Goal: Task Accomplishment & Management: Manage account settings

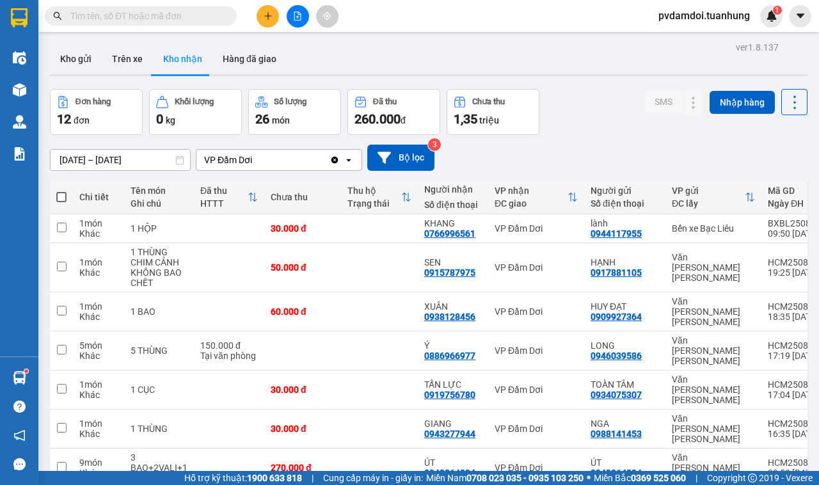
scroll to position [59, 0]
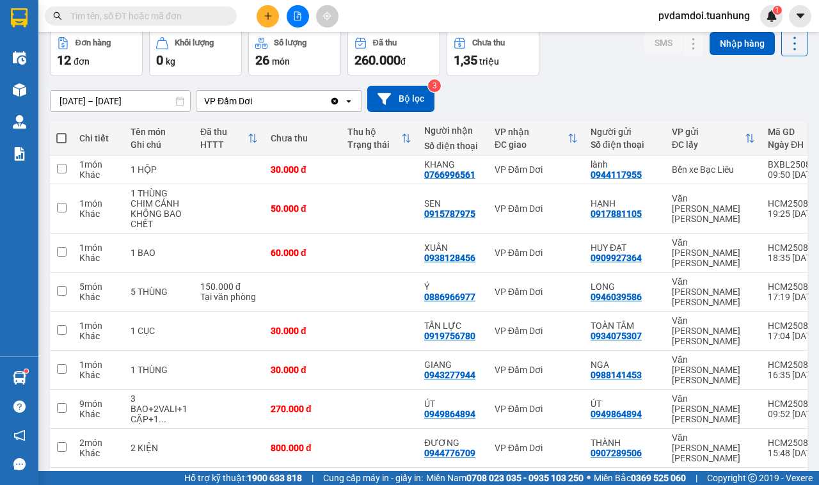
click at [131, 9] on input "text" at bounding box center [145, 16] width 151 height 14
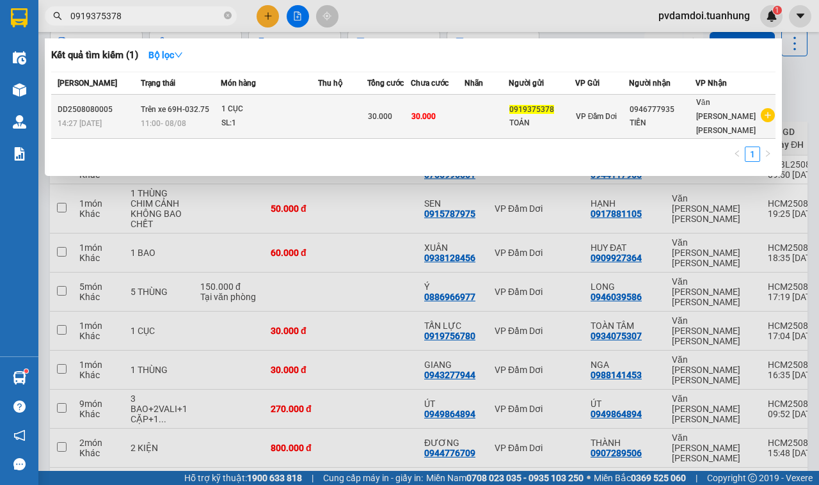
type input "0919375378"
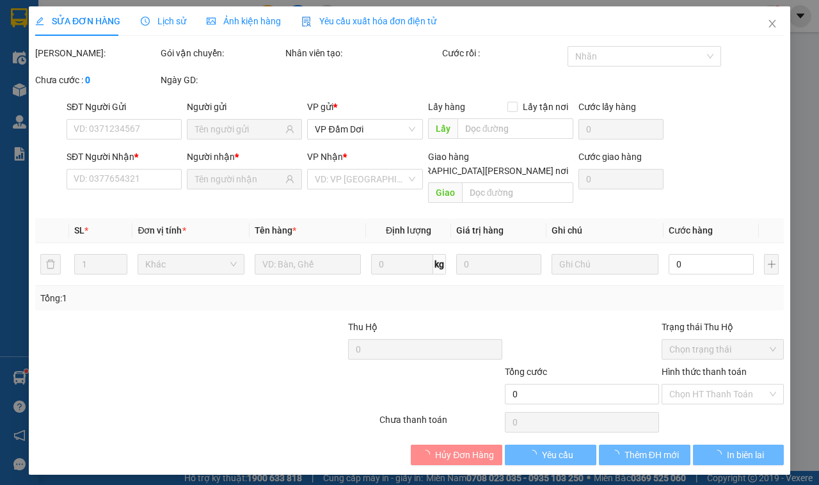
type input "0919375378"
type input "0946777935"
type input "30.000"
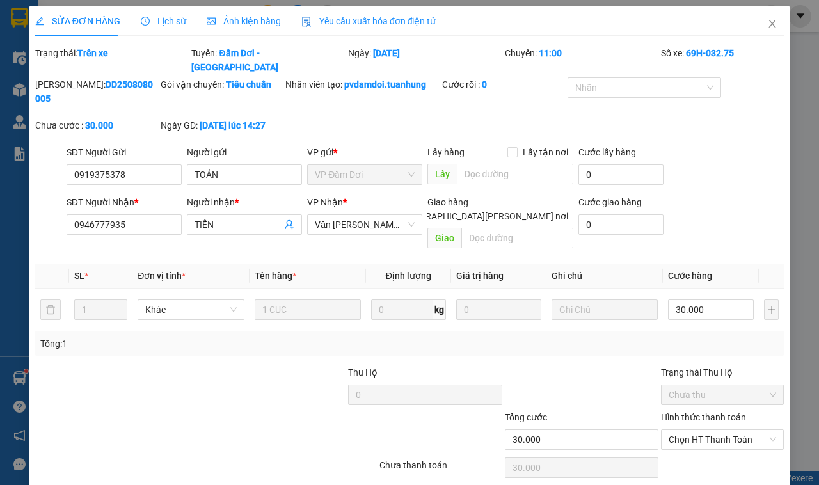
click at [158, 22] on span "Lịch sử" at bounding box center [163, 21] width 45 height 10
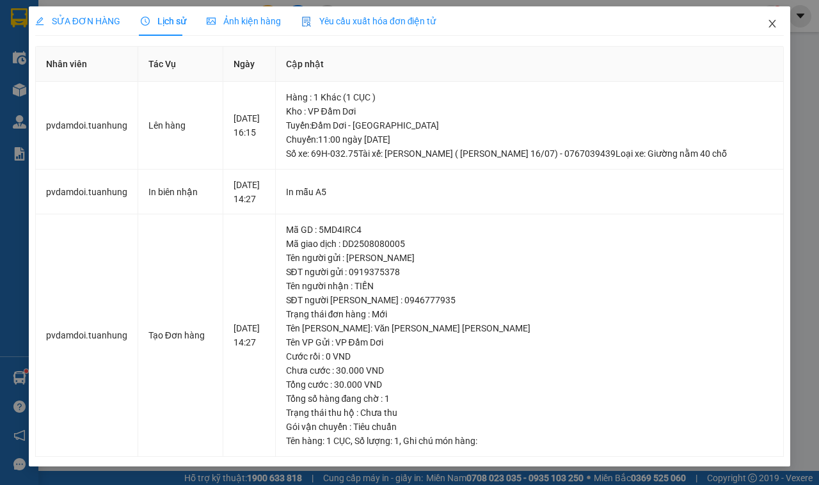
click at [770, 19] on icon "close" at bounding box center [772, 24] width 10 height 10
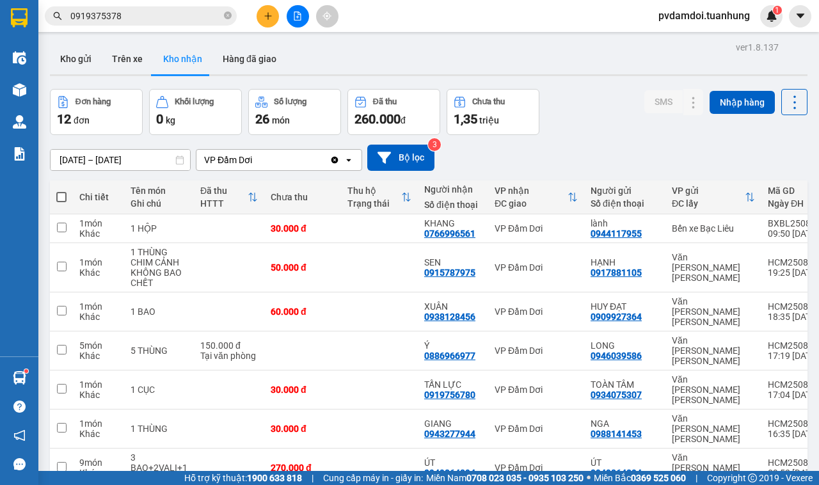
click at [144, 9] on input "0919375378" at bounding box center [145, 16] width 151 height 14
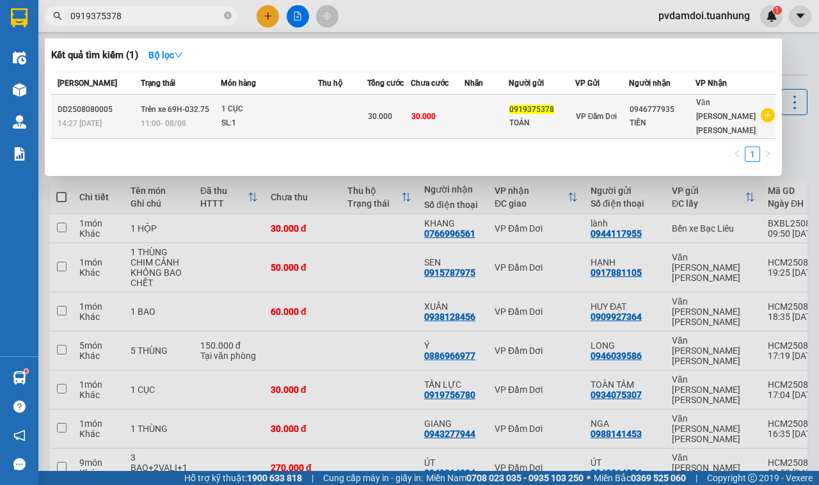
click at [354, 104] on td at bounding box center [342, 117] width 49 height 44
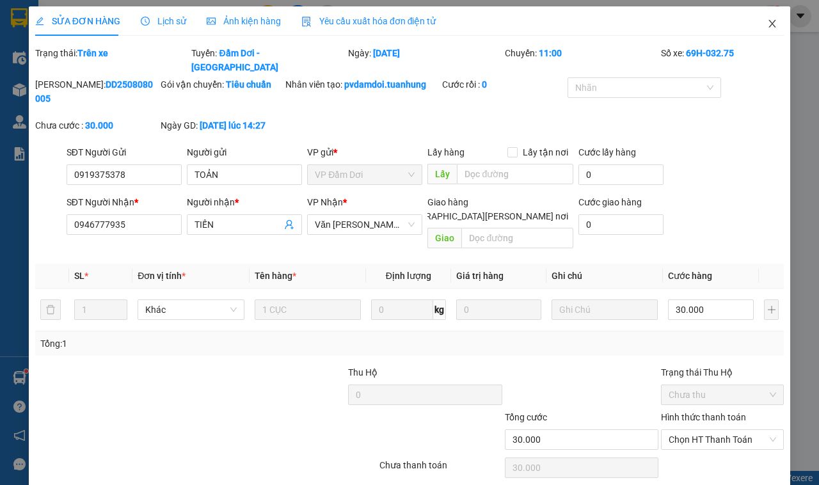
click at [767, 28] on icon "close" at bounding box center [772, 24] width 10 height 10
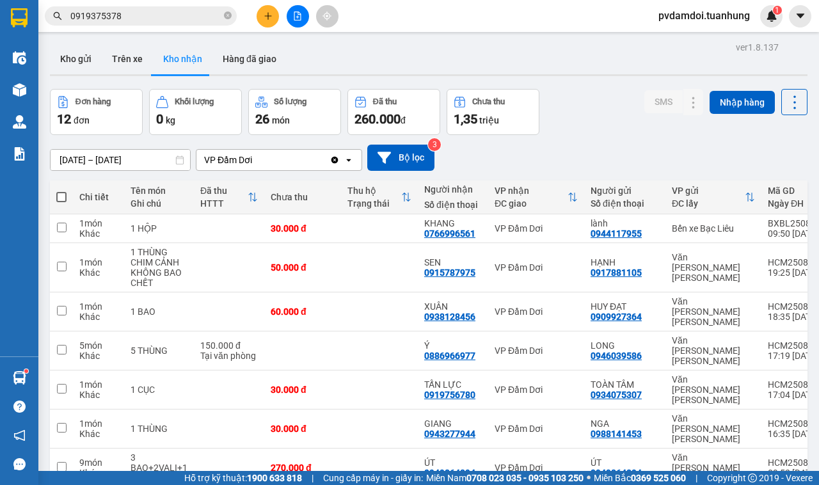
click at [161, 3] on div "Kết quả [PERSON_NAME] ( 1 ) Bộ lọc Mã ĐH Trạng thái Món hàng Thu hộ Tổng [PERSO…" at bounding box center [409, 16] width 819 height 32
click at [161, 8] on span "0919375378" at bounding box center [141, 15] width 192 height 19
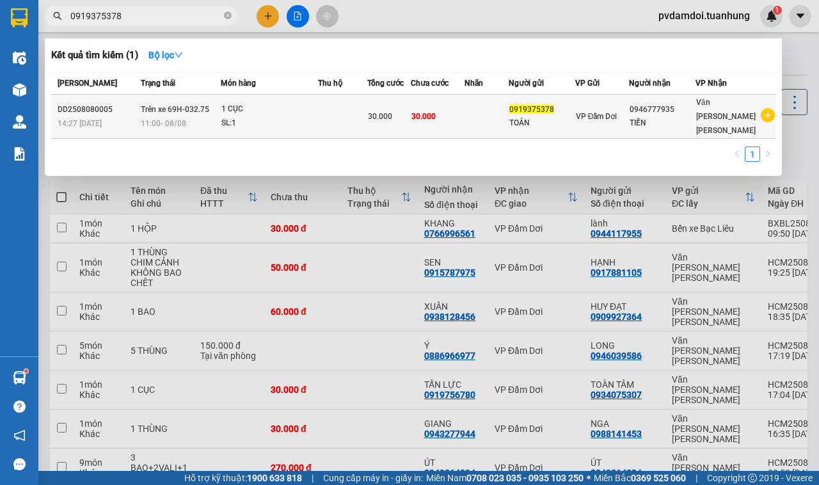
click at [586, 114] on div "VP Đầm Dơi" at bounding box center [602, 116] width 52 height 14
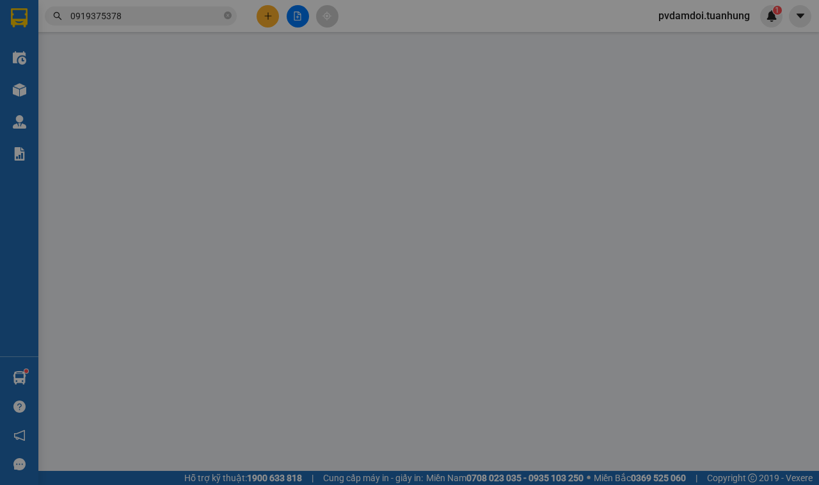
type input "0919375378"
type input "0946777935"
type input "30.000"
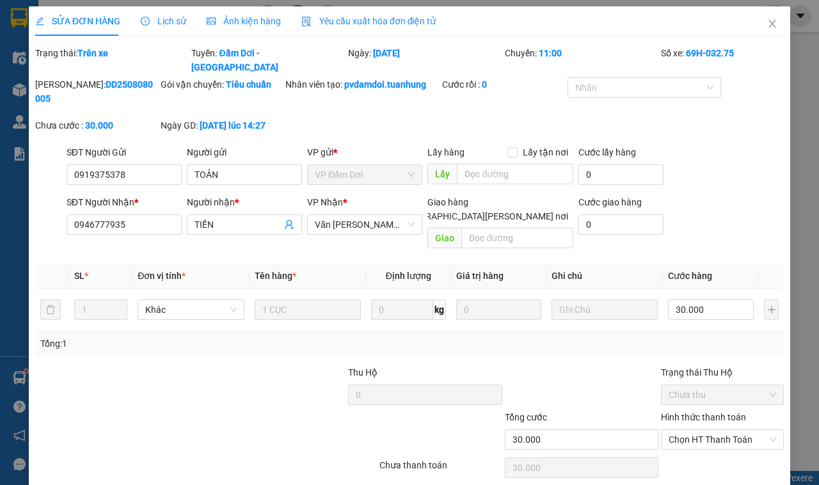
click at [158, 22] on span "Lịch sử" at bounding box center [163, 21] width 45 height 10
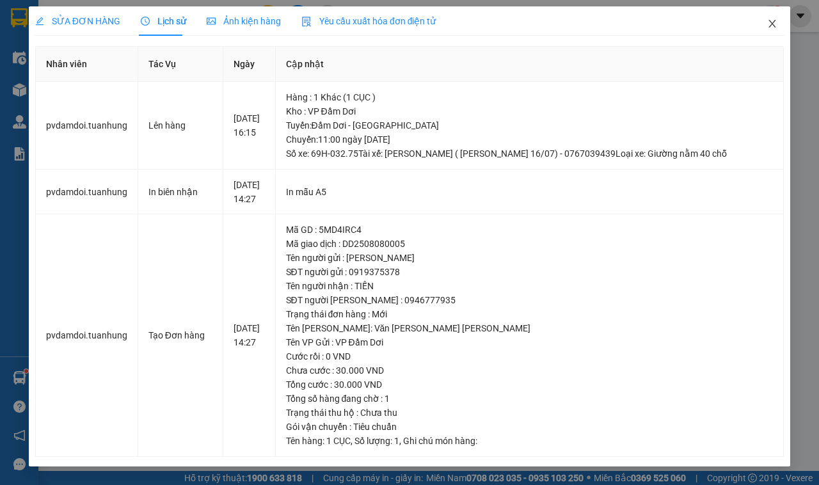
click at [769, 27] on icon "close" at bounding box center [772, 24] width 7 height 8
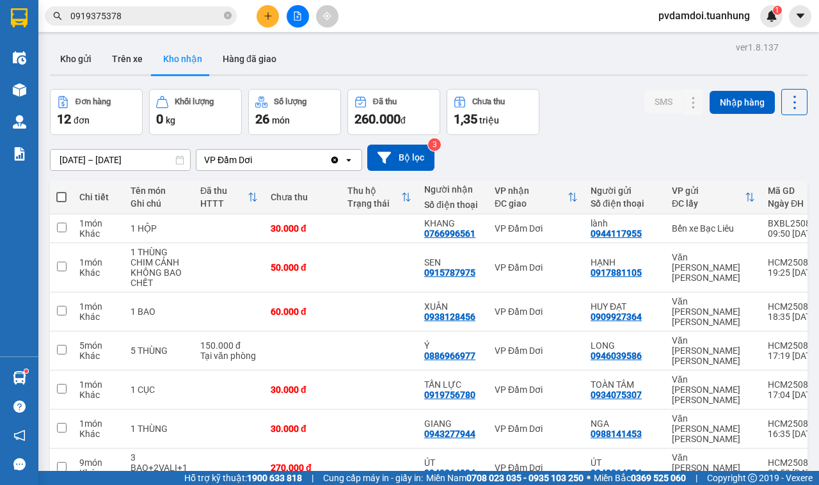
click at [143, 17] on input "0919375378" at bounding box center [145, 16] width 151 height 14
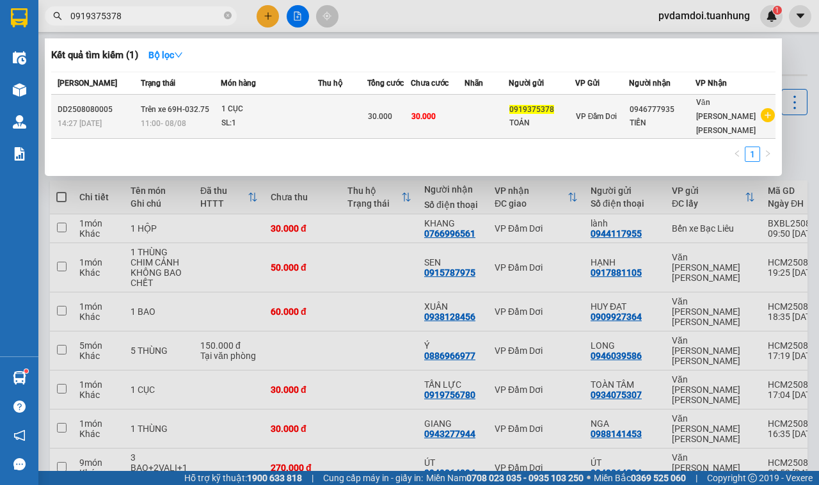
click at [410, 109] on div "30.000" at bounding box center [389, 116] width 42 height 14
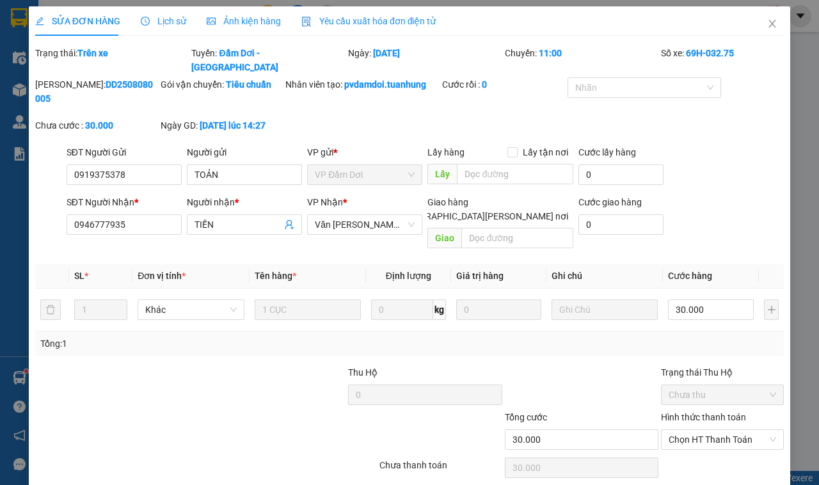
click at [152, 20] on span "Lịch sử" at bounding box center [163, 21] width 45 height 10
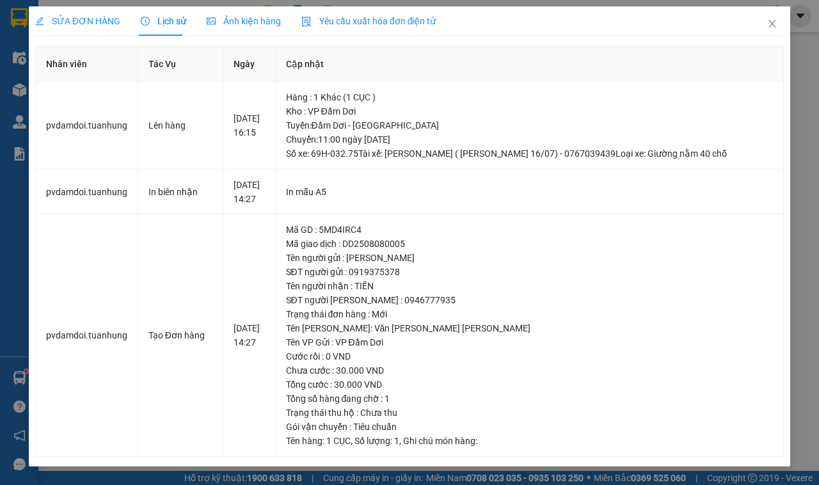
click at [107, 20] on span "SỬA ĐƠN HÀNG" at bounding box center [77, 21] width 85 height 10
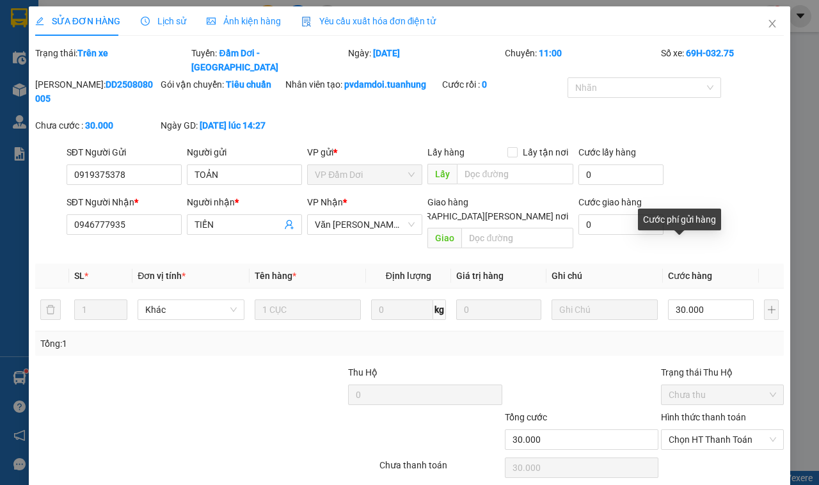
scroll to position [23, 0]
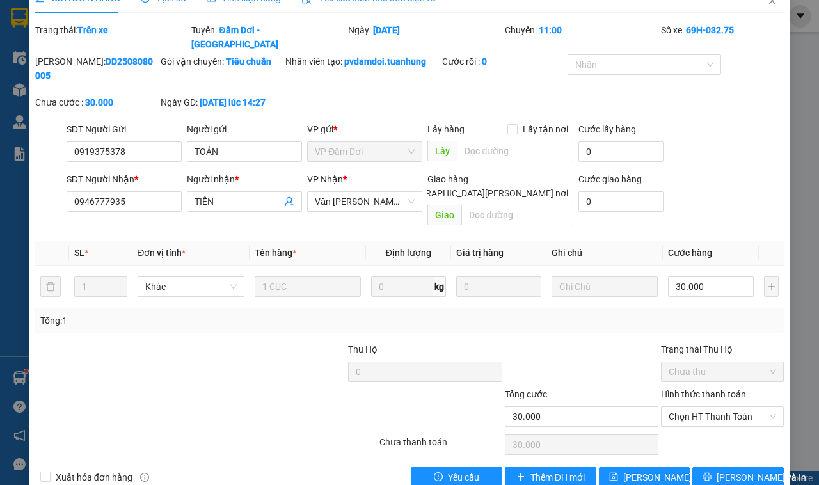
click at [735, 186] on div "SĐT Người [PERSON_NAME] * 0946777935 Người [PERSON_NAME] * [PERSON_NAME] [PERSO…" at bounding box center [425, 201] width 722 height 59
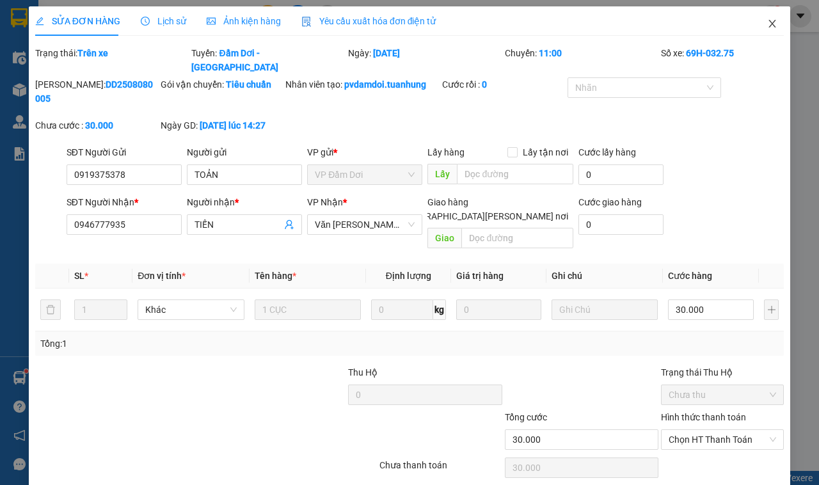
click at [767, 24] on icon "close" at bounding box center [772, 24] width 10 height 10
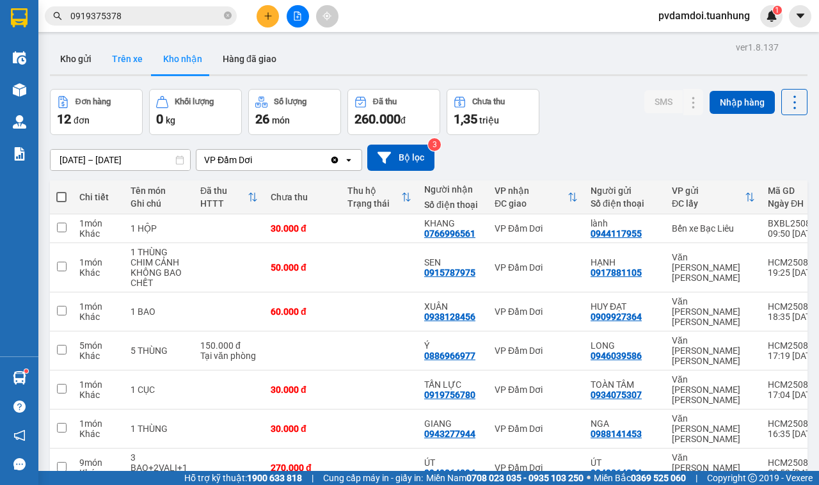
click at [109, 54] on button "Trên xe" at bounding box center [127, 59] width 51 height 31
